Goal: Navigation & Orientation: Go to known website

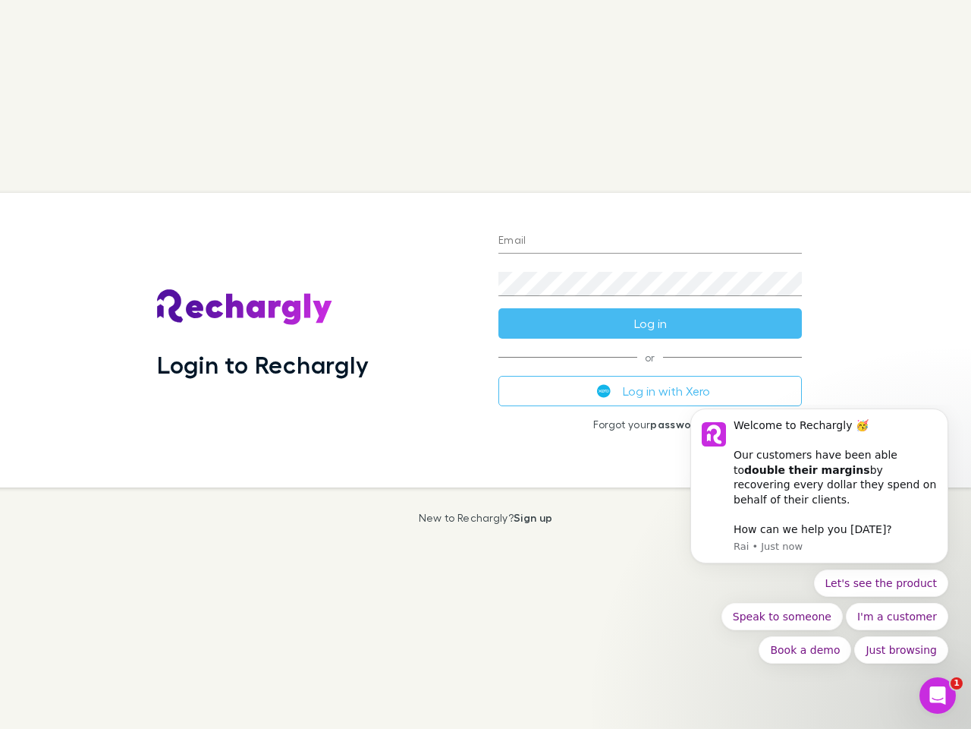
click at [486, 364] on div "Login to Rechargly" at bounding box center [316, 340] width 342 height 294
click at [650, 241] on input "Email" at bounding box center [651, 241] width 304 height 24
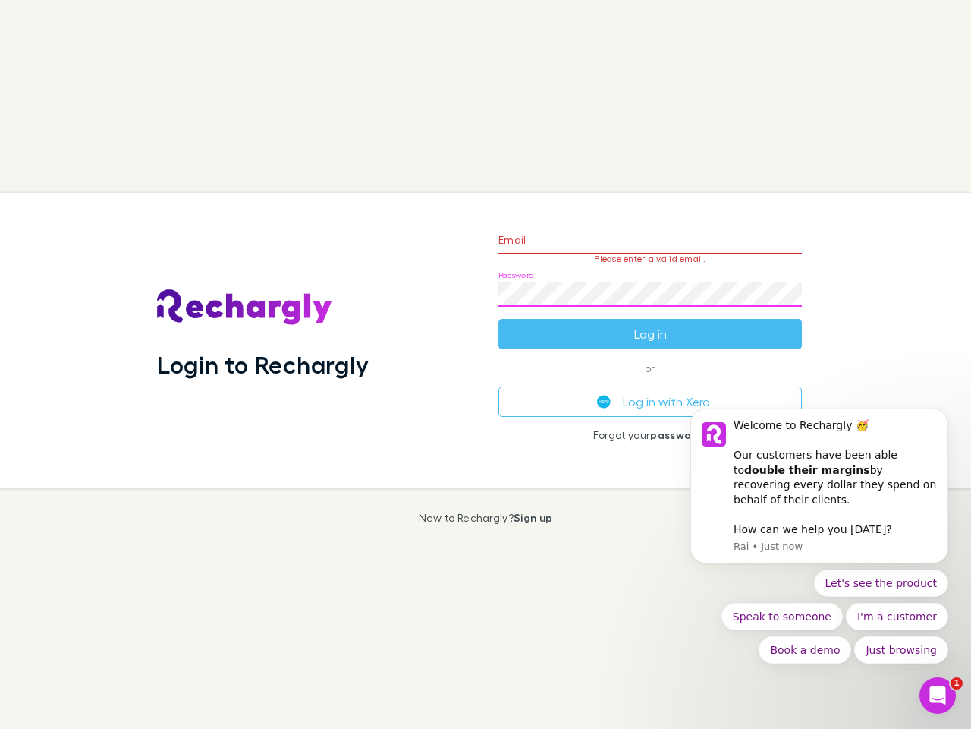
click at [650, 323] on form "Email Please enter a valid email. Password Log in" at bounding box center [651, 283] width 304 height 132
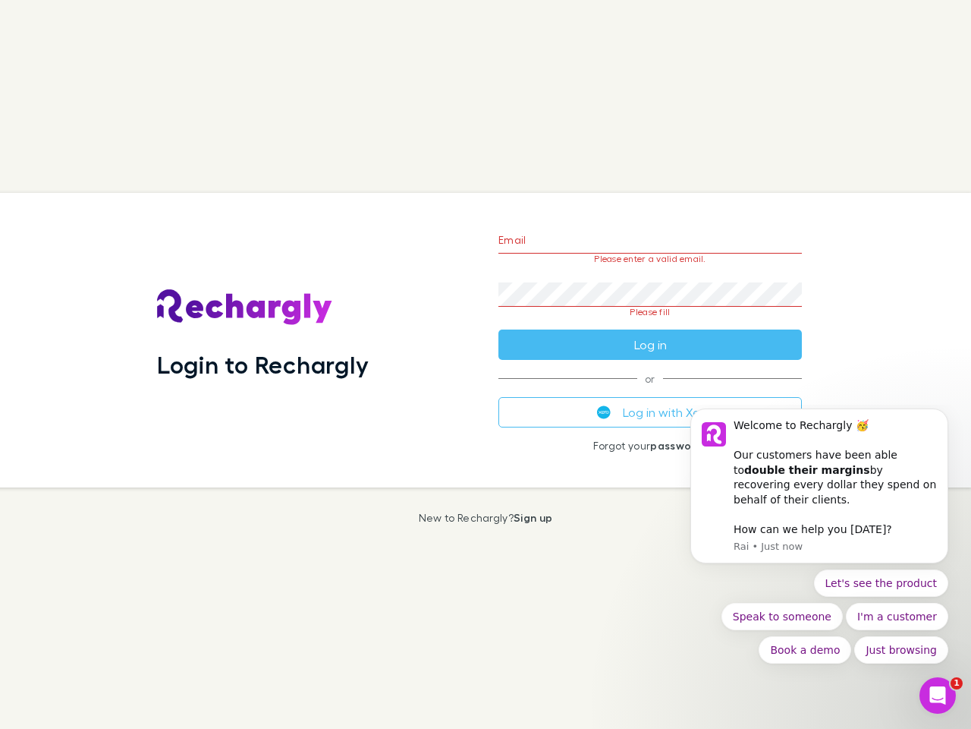
click at [650, 391] on div "Email Please enter a valid email. Password Please fill Log in or Log in with Xe…" at bounding box center [651, 340] width 328 height 294
click at [820, 493] on div "Welcome to Rechargly 🥳 ​ Our customers have been able to double their margins b…" at bounding box center [835, 463] width 203 height 90
